Goal: Navigation & Orientation: Find specific page/section

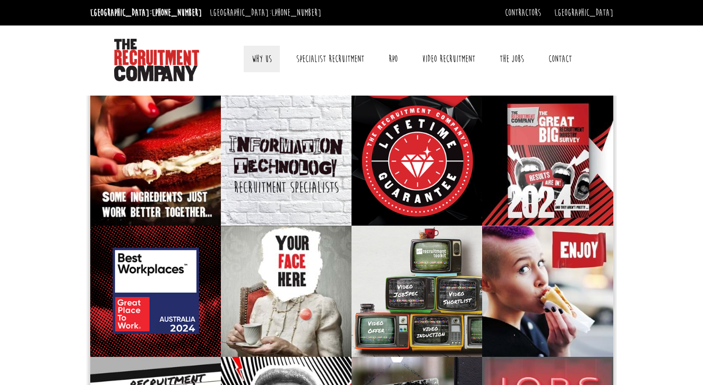
click at [263, 62] on link "Why Us" at bounding box center [262, 59] width 36 height 27
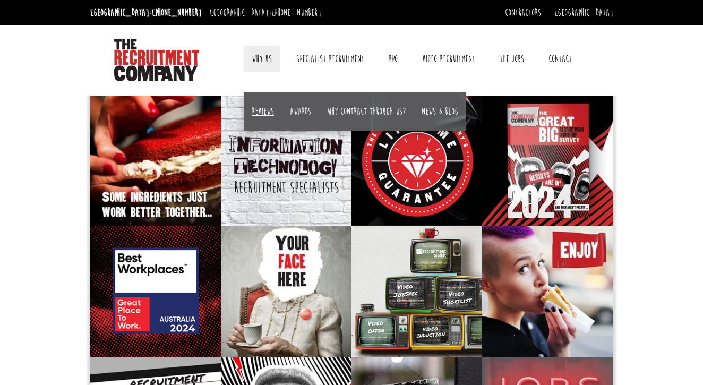
click at [266, 112] on link "Reviews" at bounding box center [263, 112] width 22 height 12
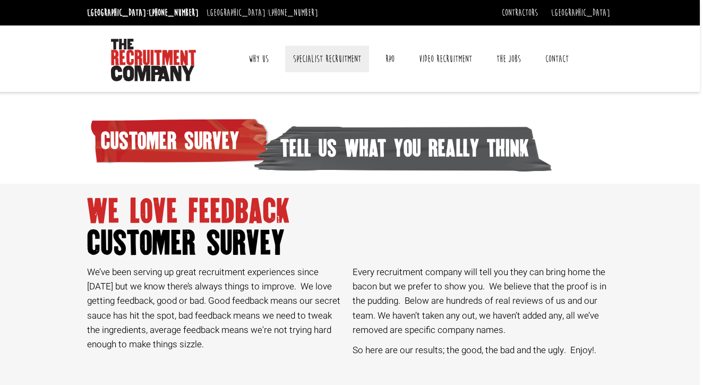
scroll to position [0, 3]
click at [511, 58] on link "The Jobs" at bounding box center [509, 59] width 40 height 27
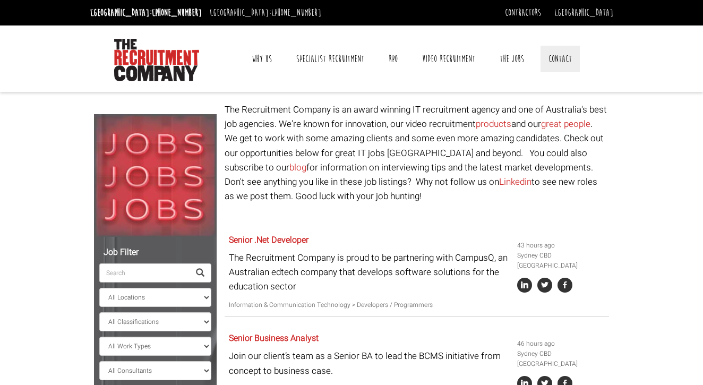
click at [562, 57] on link "Contact" at bounding box center [560, 59] width 39 height 27
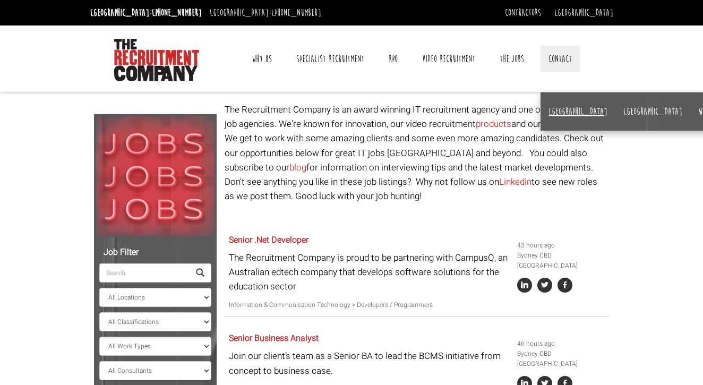
click at [558, 110] on link "[GEOGRAPHIC_DATA]" at bounding box center [578, 112] width 59 height 12
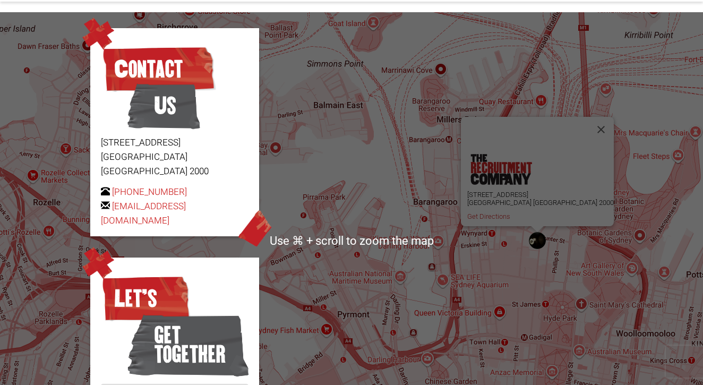
scroll to position [90, 0]
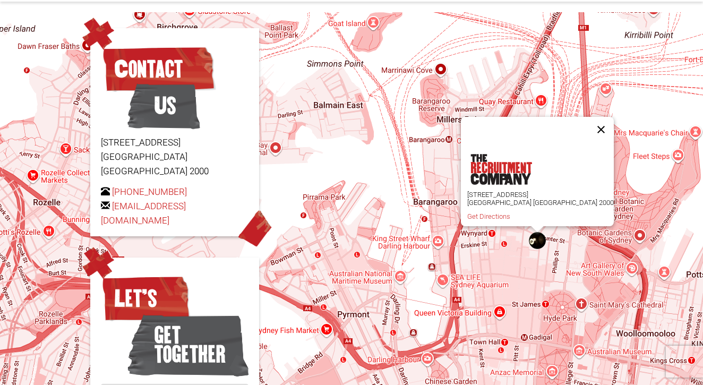
click at [589, 124] on button "Close" at bounding box center [601, 129] width 25 height 25
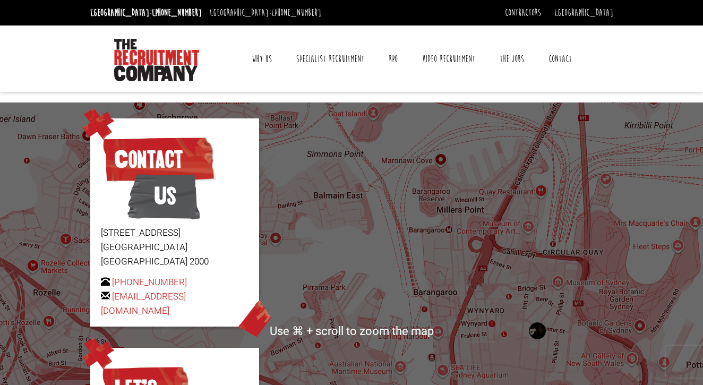
scroll to position [0, 0]
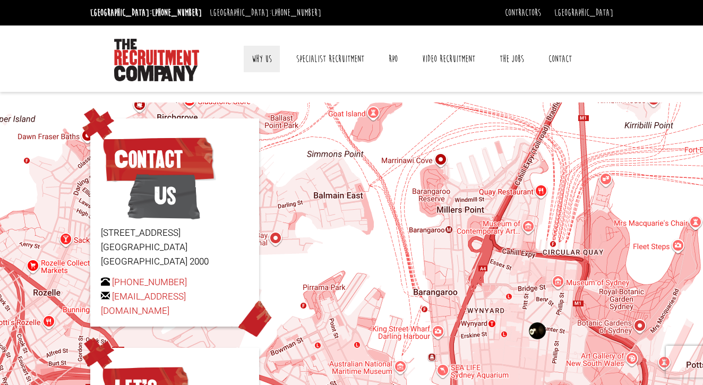
click at [258, 55] on link "Why Us" at bounding box center [262, 59] width 36 height 27
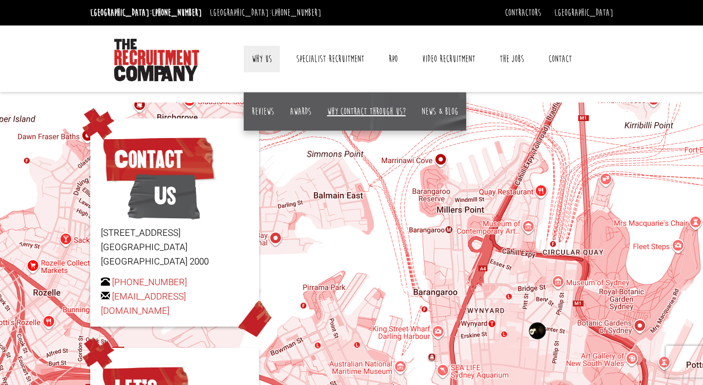
click at [349, 113] on link "Why contract through us?" at bounding box center [366, 112] width 79 height 12
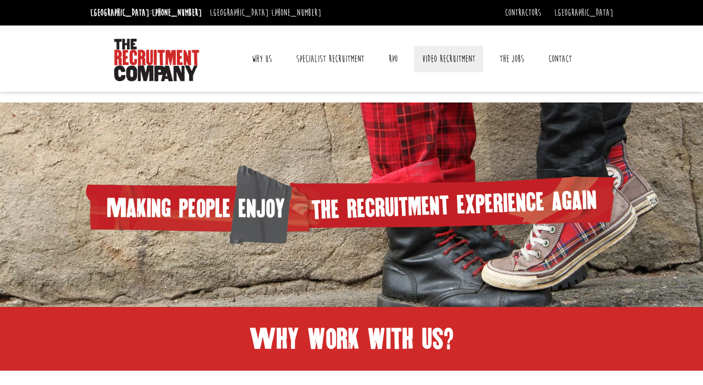
click at [425, 61] on link "Video Recruitment" at bounding box center [448, 59] width 69 height 27
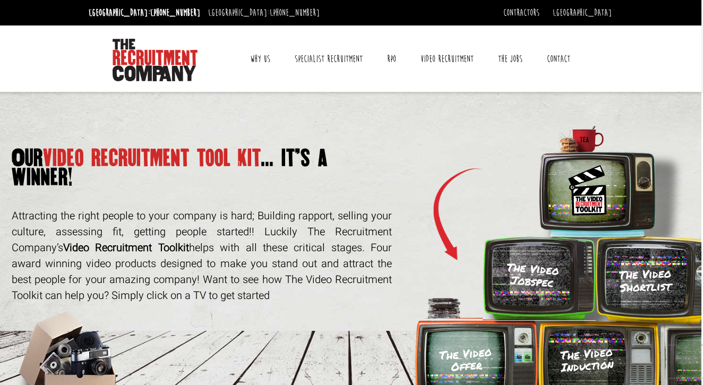
scroll to position [0, 2]
click at [547, 56] on link "Contact" at bounding box center [558, 59] width 39 height 27
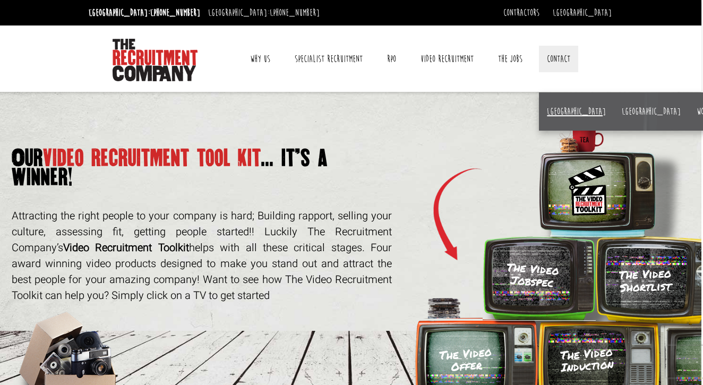
click at [556, 108] on link "[GEOGRAPHIC_DATA]" at bounding box center [576, 112] width 59 height 12
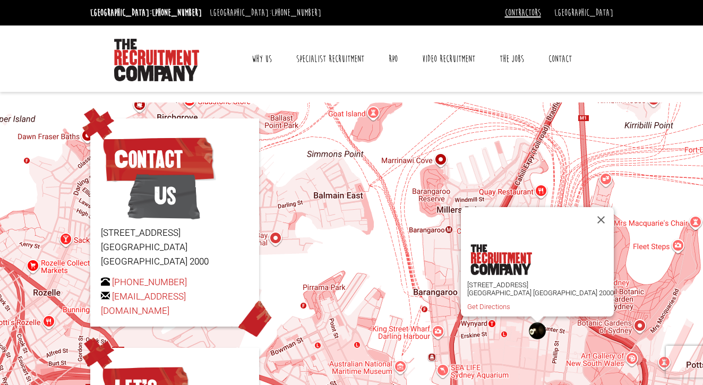
click at [541, 13] on link "Contractors" at bounding box center [523, 13] width 36 height 12
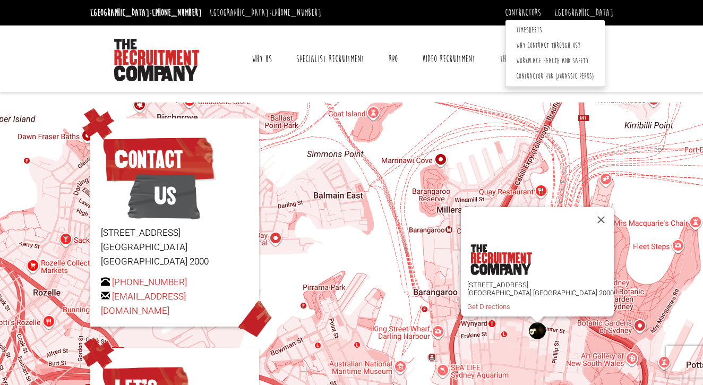
click at [309, 25] on div "[GEOGRAPHIC_DATA]: [PHONE_NUMBER] [GEOGRAPHIC_DATA]: [PHONE_NUMBER] Contractors…" at bounding box center [351, 12] width 703 height 25
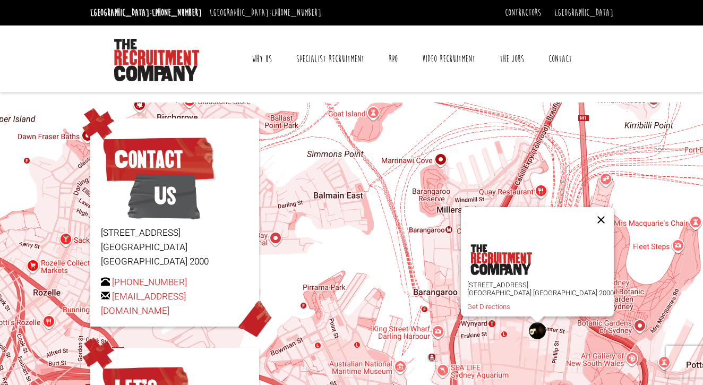
click at [589, 215] on button "Close" at bounding box center [601, 219] width 25 height 25
